Goal: Transaction & Acquisition: Purchase product/service

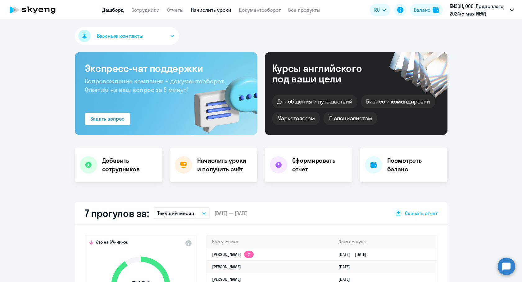
click at [200, 13] on link "Начислить уроки" at bounding box center [211, 10] width 40 height 6
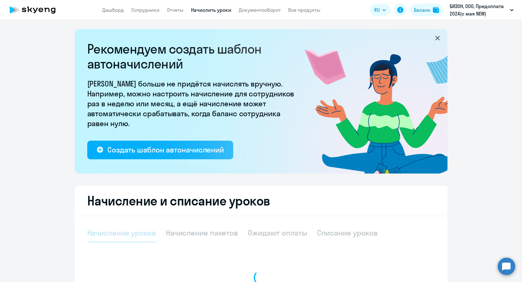
select select "10"
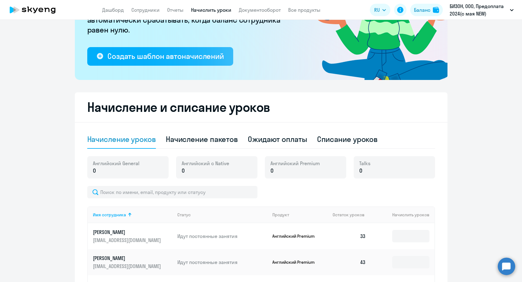
scroll to position [93, 0]
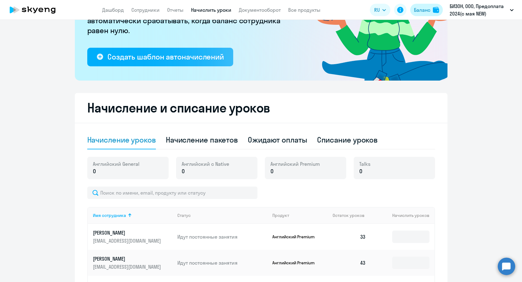
click at [417, 13] on div "Баланс" at bounding box center [422, 9] width 16 height 7
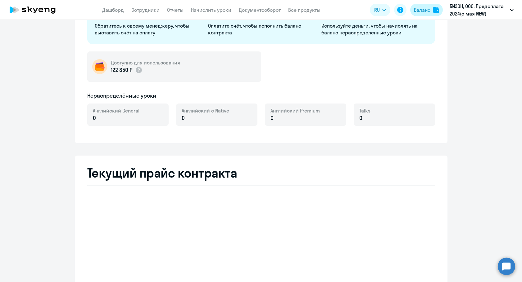
select select "english_adult_not_native_speaker"
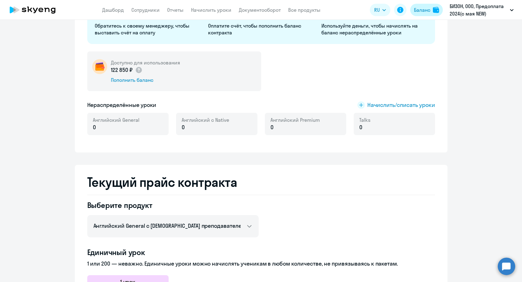
click at [431, 9] on button "Баланс" at bounding box center [426, 10] width 33 height 12
click at [135, 80] on div "Пополнить баланс" at bounding box center [145, 80] width 69 height 7
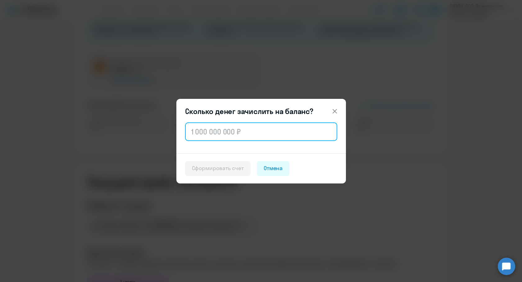
click at [263, 128] on input "text" at bounding box center [261, 132] width 152 height 19
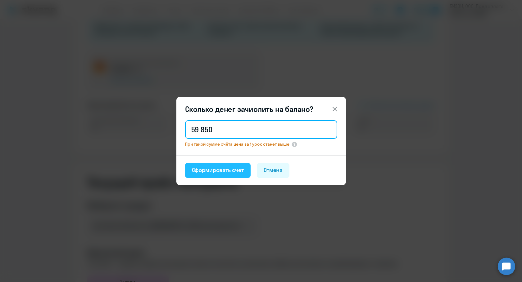
type input "59 850"
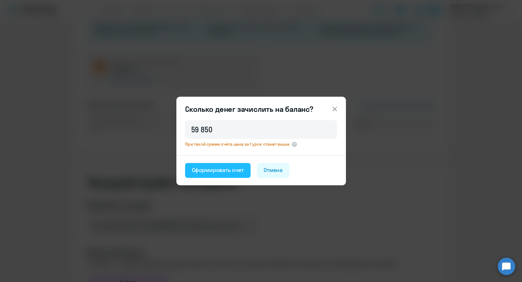
click at [231, 172] on div "Сформировать счет" at bounding box center [218, 170] width 52 height 8
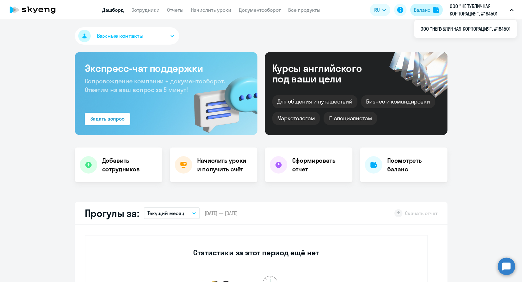
click at [434, 11] on img at bounding box center [436, 10] width 6 height 6
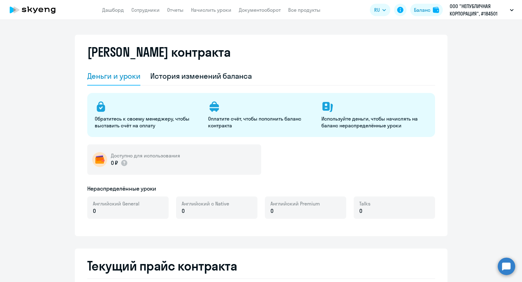
select select "english_adult_not_native_speaker"
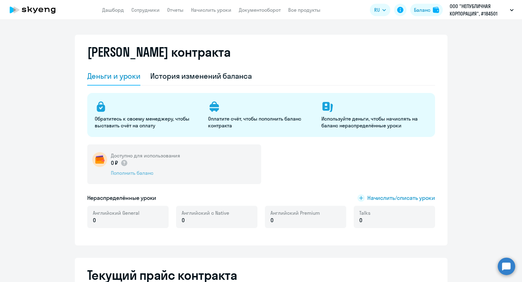
click at [134, 175] on div "Пополнить баланс" at bounding box center [145, 173] width 69 height 7
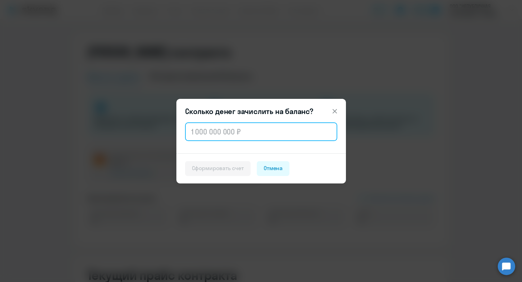
paste input "96 000"
type input "96 000"
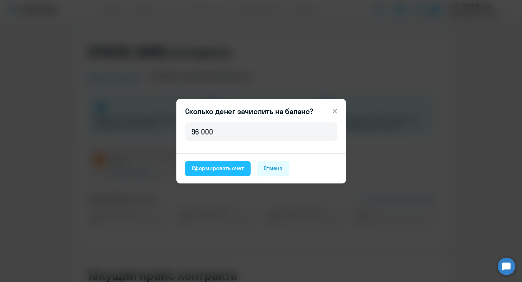
click at [220, 168] on div "Сформировать счет" at bounding box center [218, 168] width 52 height 8
